Goal: Transaction & Acquisition: Purchase product/service

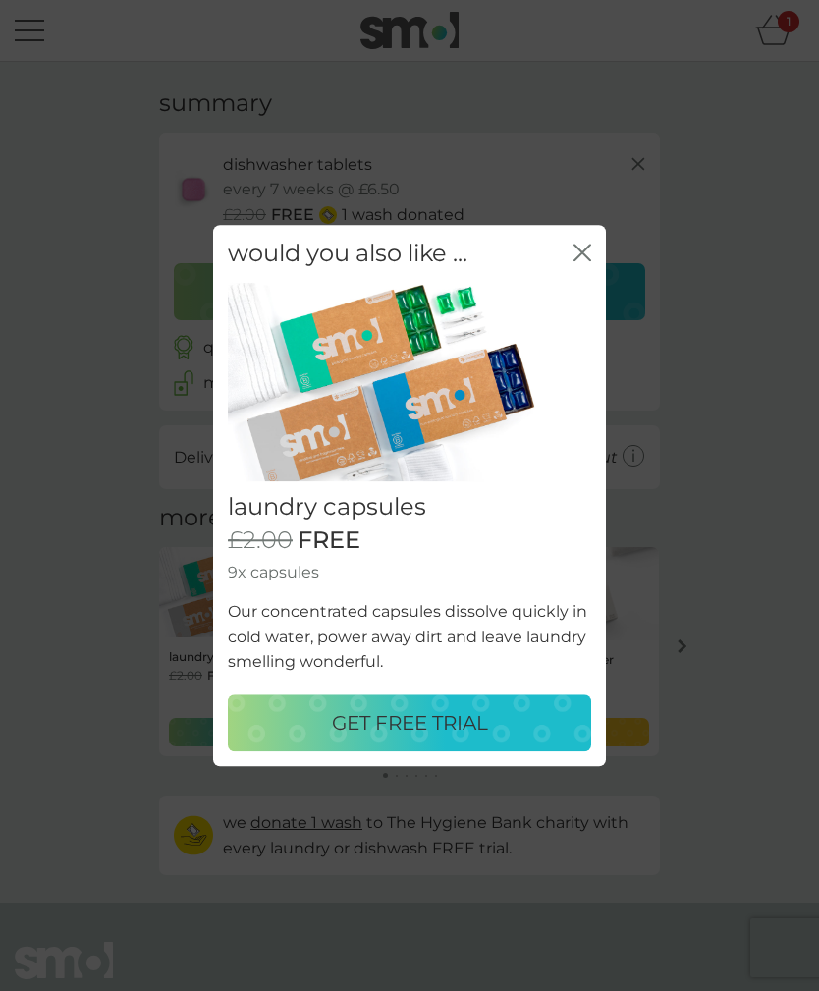
click at [555, 720] on div "GET FREE TRIAL" at bounding box center [410, 722] width 324 height 31
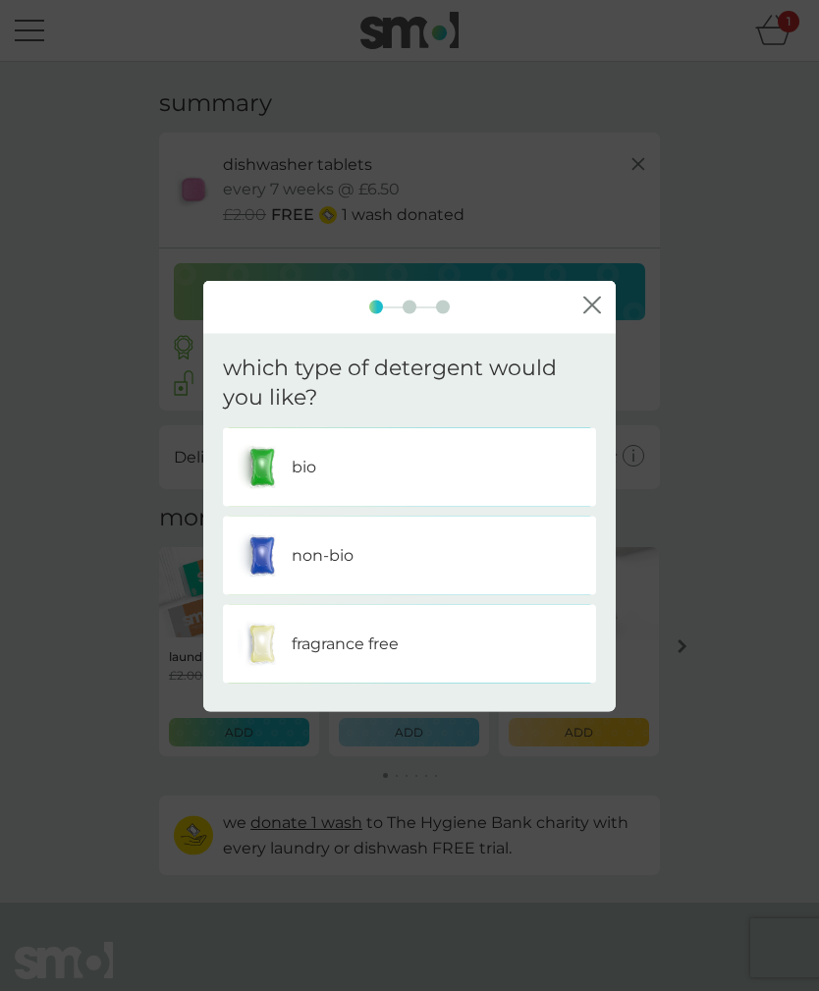
click at [546, 473] on div "bio" at bounding box center [410, 467] width 344 height 49
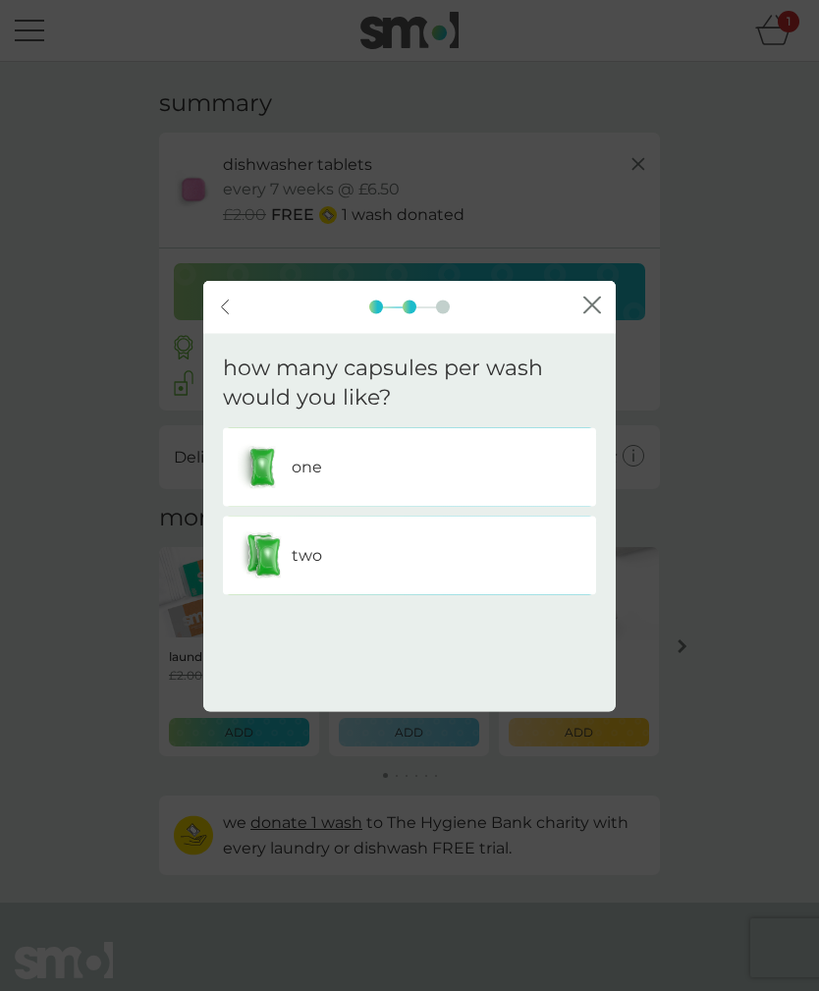
click at [544, 477] on div "one" at bounding box center [410, 467] width 344 height 49
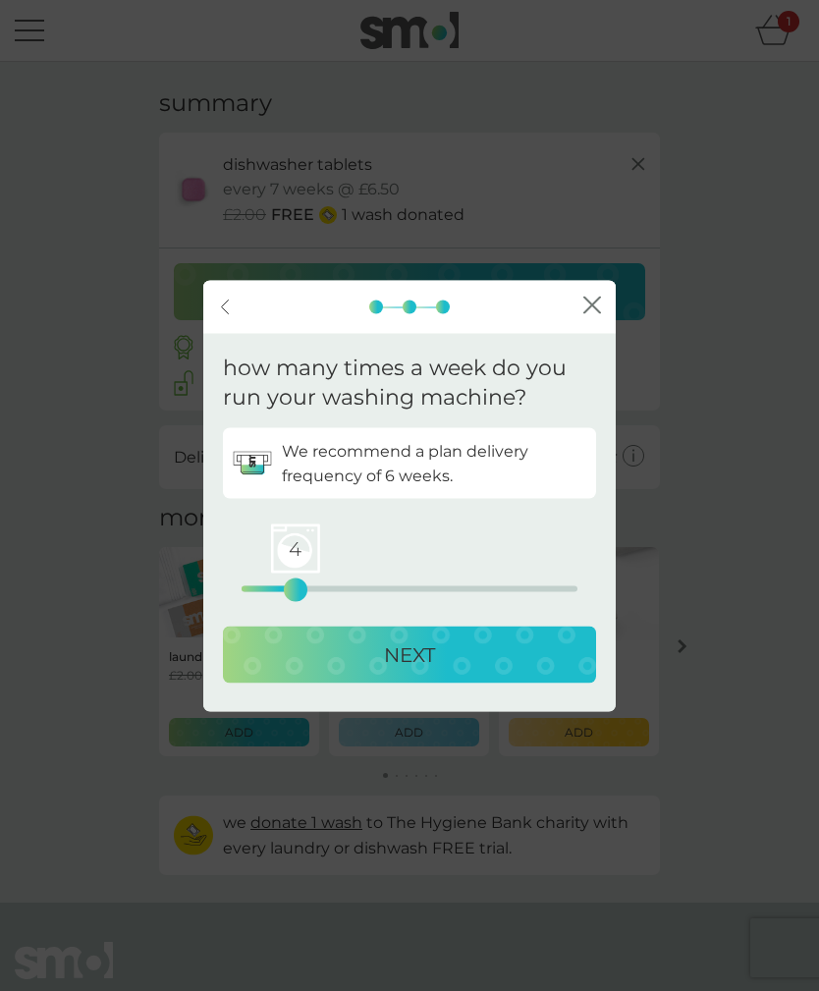
click at [516, 655] on div "NEXT" at bounding box center [410, 654] width 334 height 31
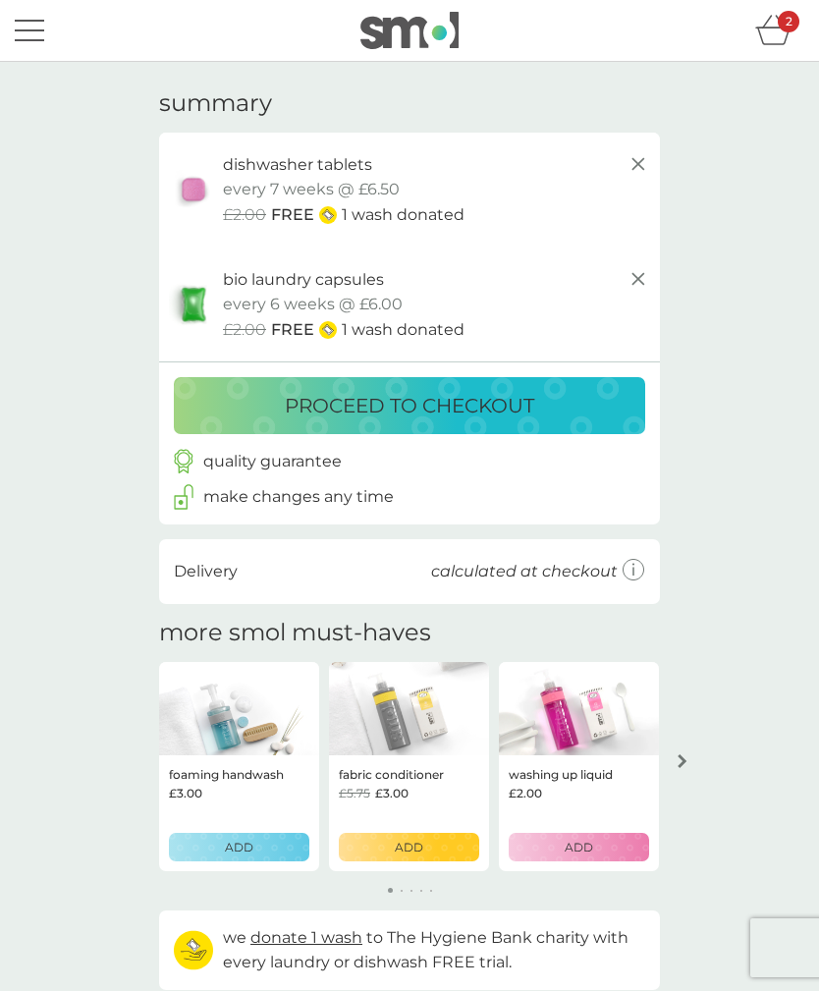
click at [735, 321] on div "your basket summary dishwasher tablets trial pack every 7 weeks @ £6.50 £2.00 F…" at bounding box center [409, 540] width 819 height 956
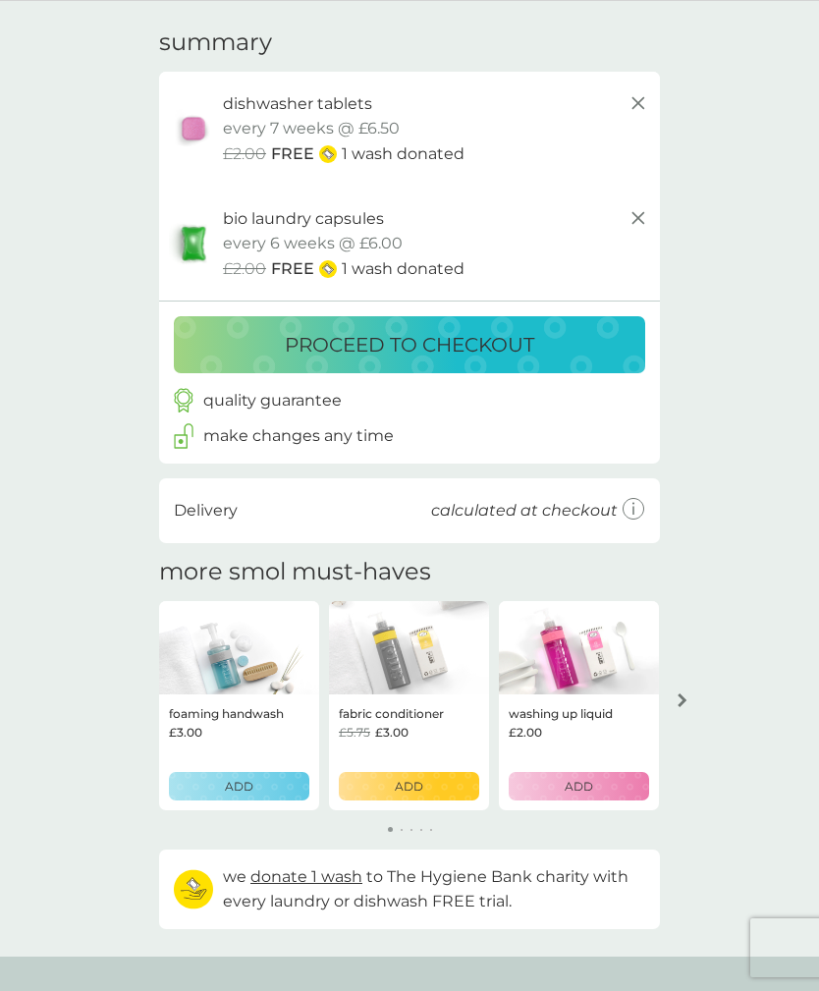
scroll to position [58, 0]
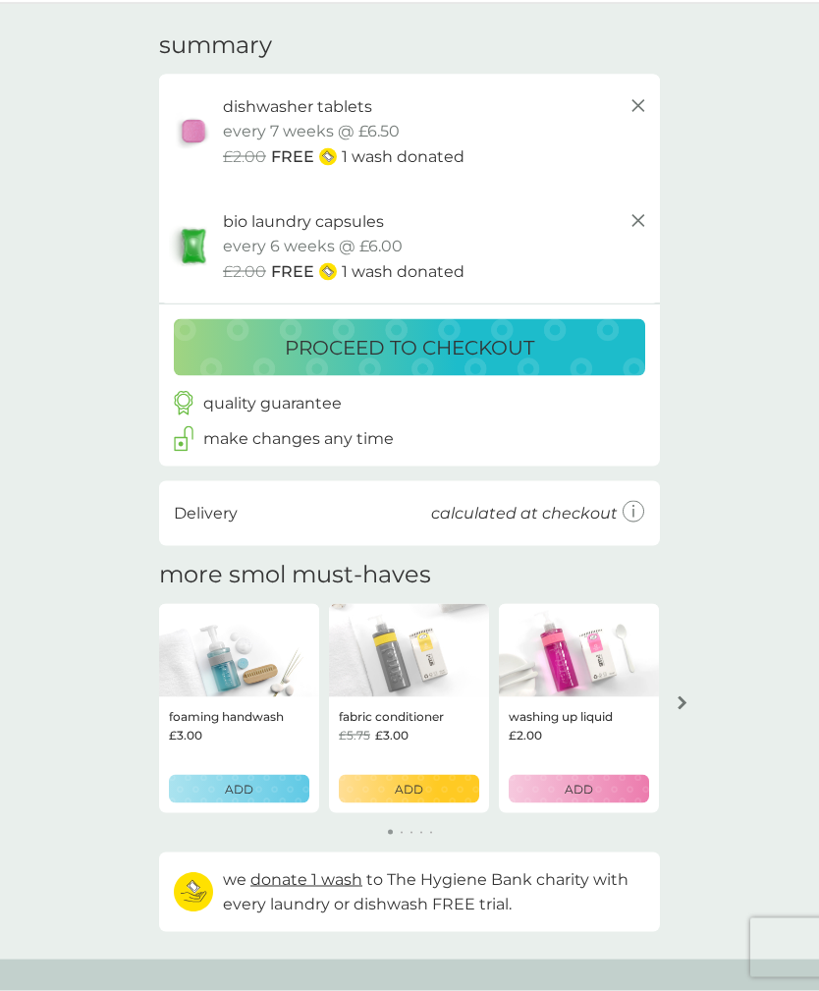
click at [593, 347] on div "proceed to checkout" at bounding box center [409, 347] width 432 height 31
